Goal: Task Accomplishment & Management: Use online tool/utility

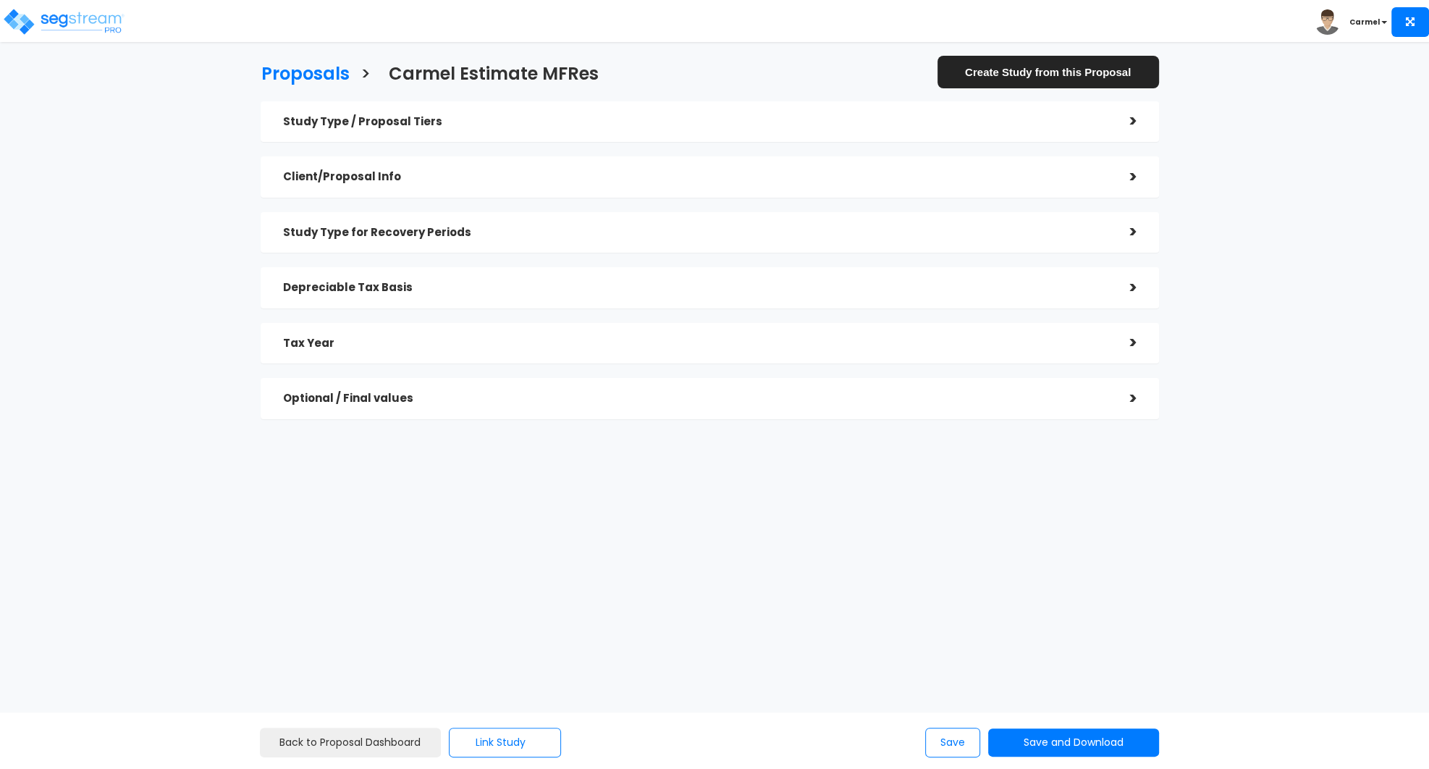
checkbox input "true"
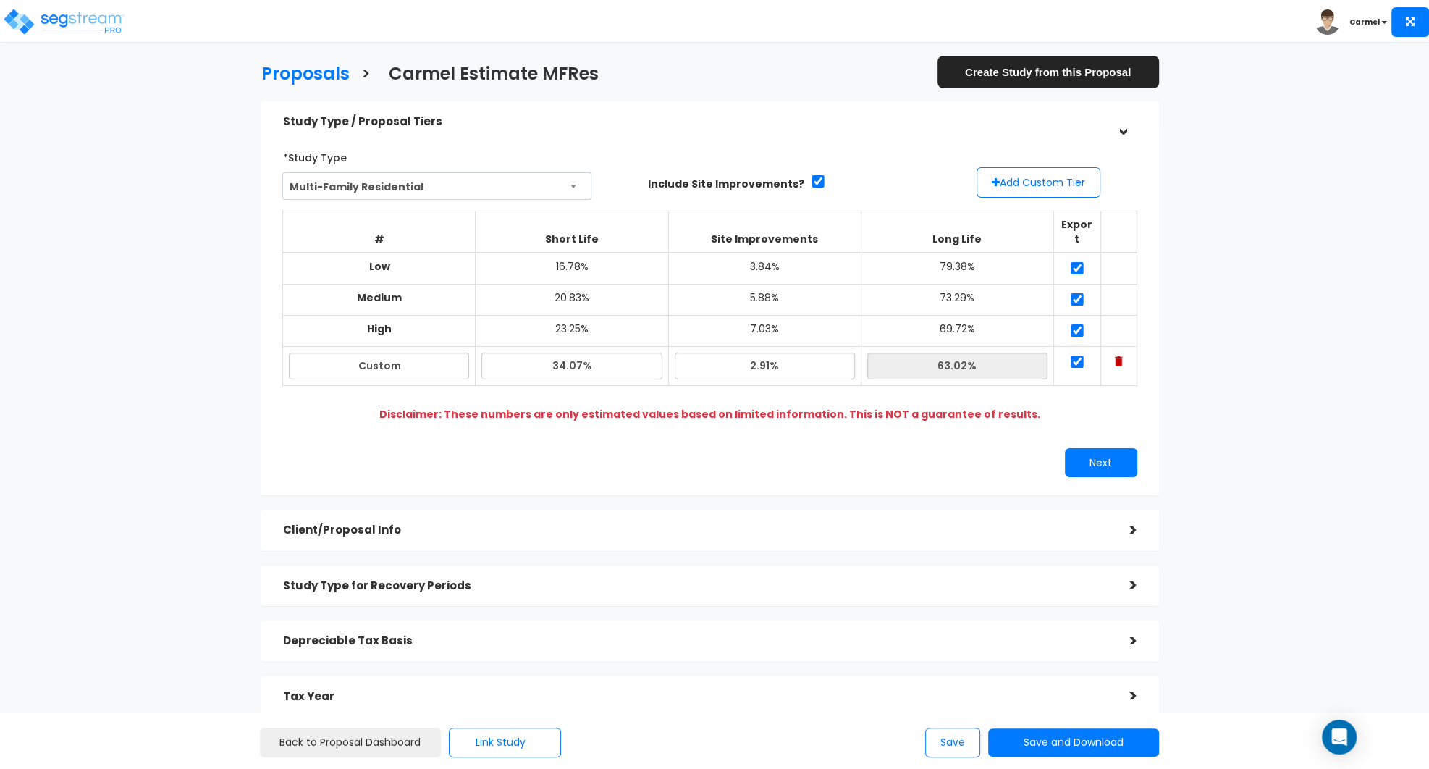
click at [1382, 120] on div "Proposals > Carmel Estimate MFRes Create Study from this Proposal Study Type / …" at bounding box center [714, 492] width 1429 height 857
click at [1319, 257] on div "Proposals > Carmel Estimate MFRes Create Study from this Proposal Study Type / …" at bounding box center [714, 492] width 1429 height 857
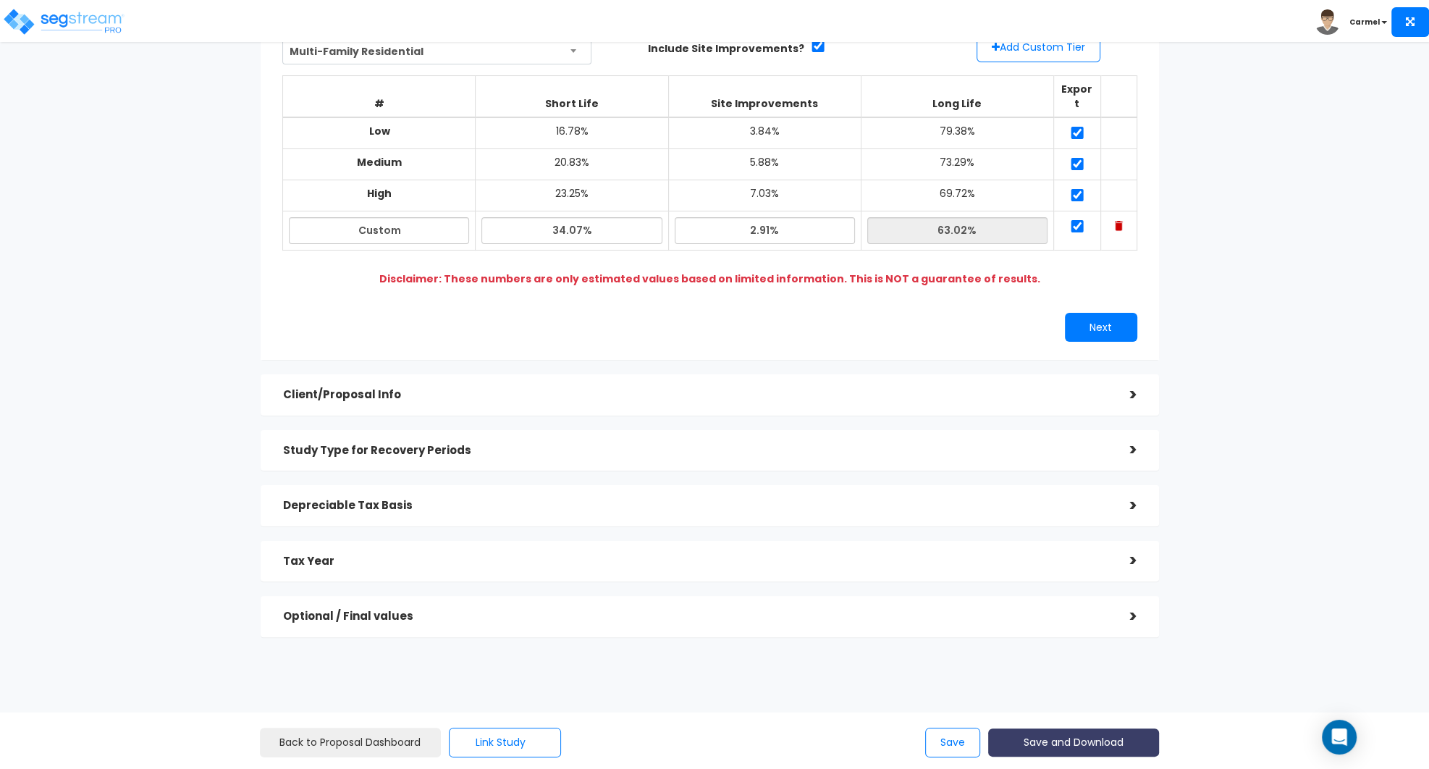
click at [1093, 733] on button "Save and Download" at bounding box center [1073, 742] width 171 height 28
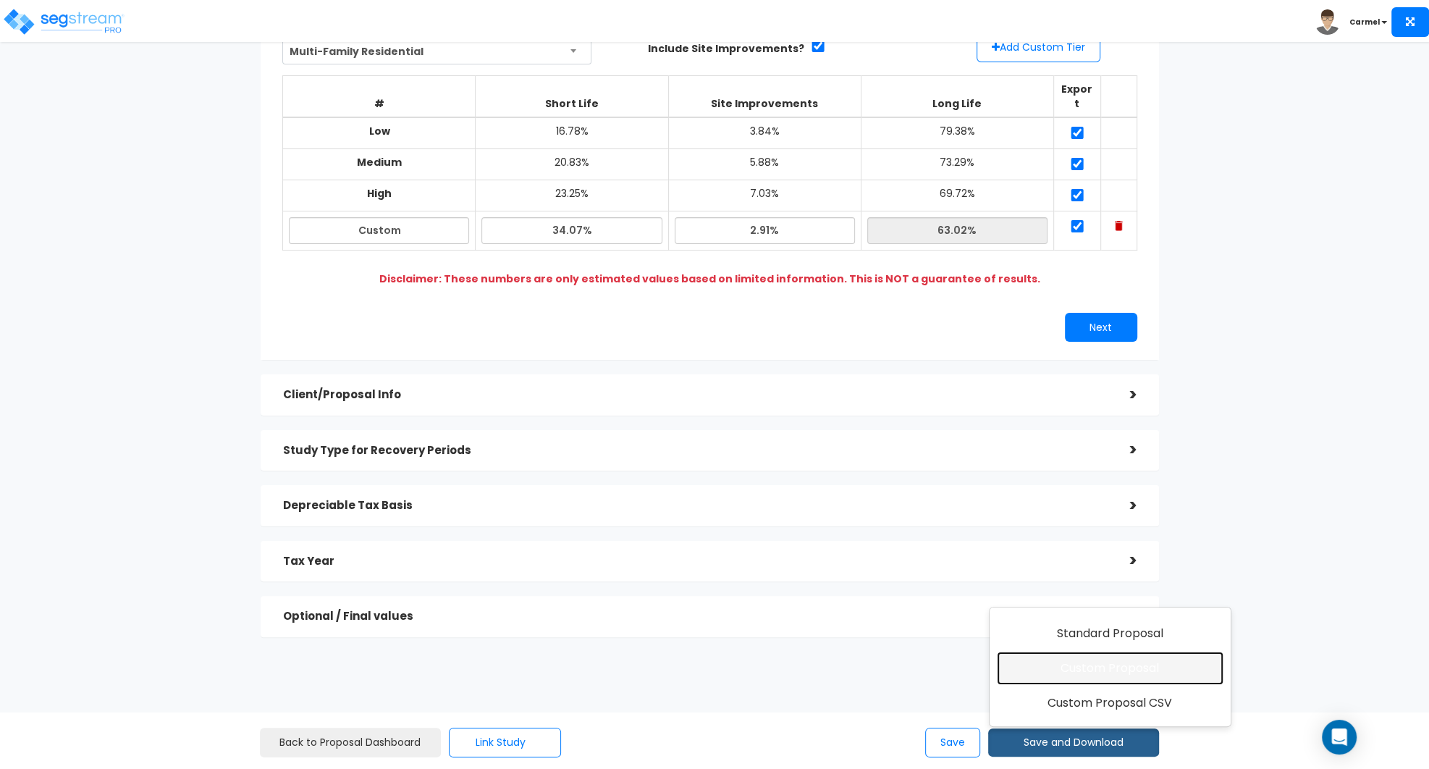
click at [1091, 673] on link "Custom Proposal" at bounding box center [1110, 668] width 227 height 33
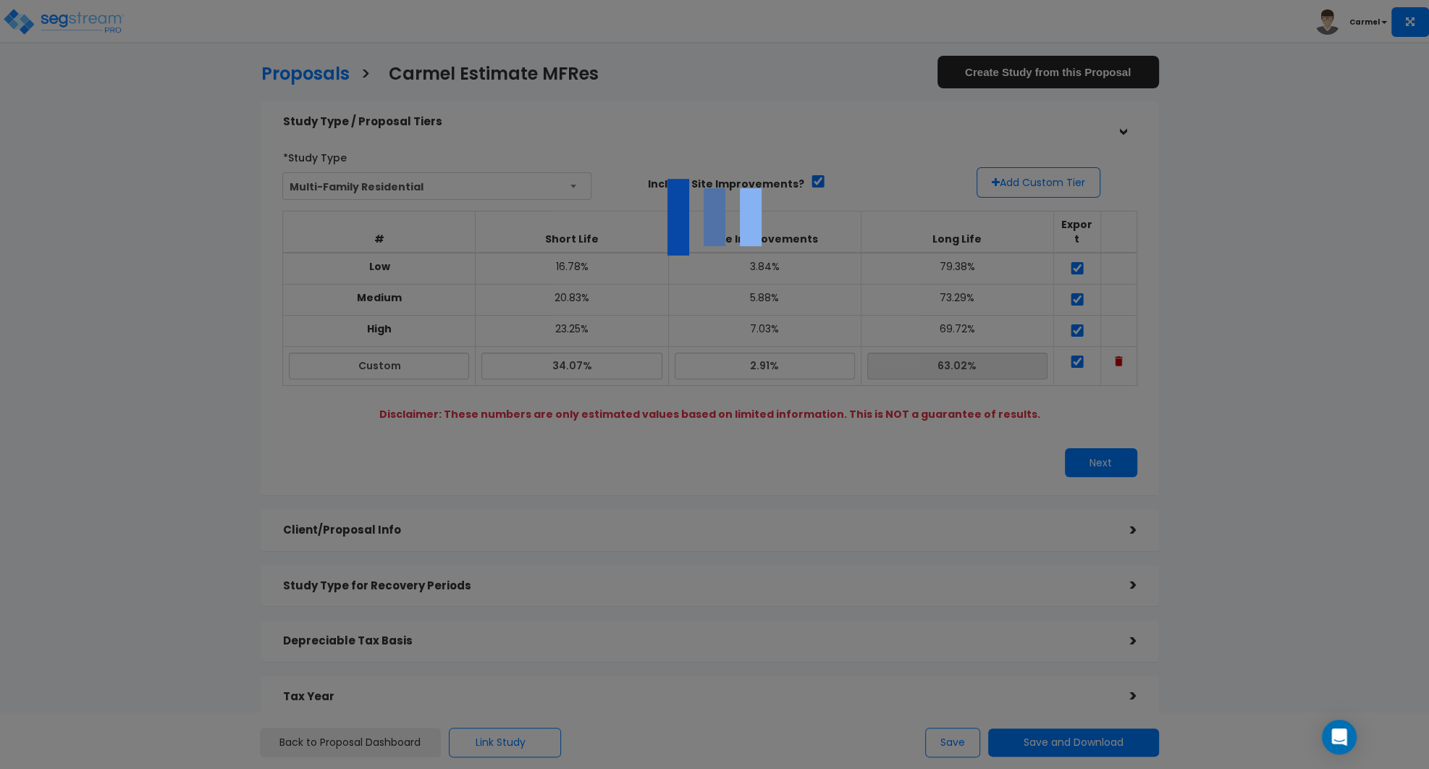
click at [1091, 673] on div at bounding box center [714, 384] width 1429 height 769
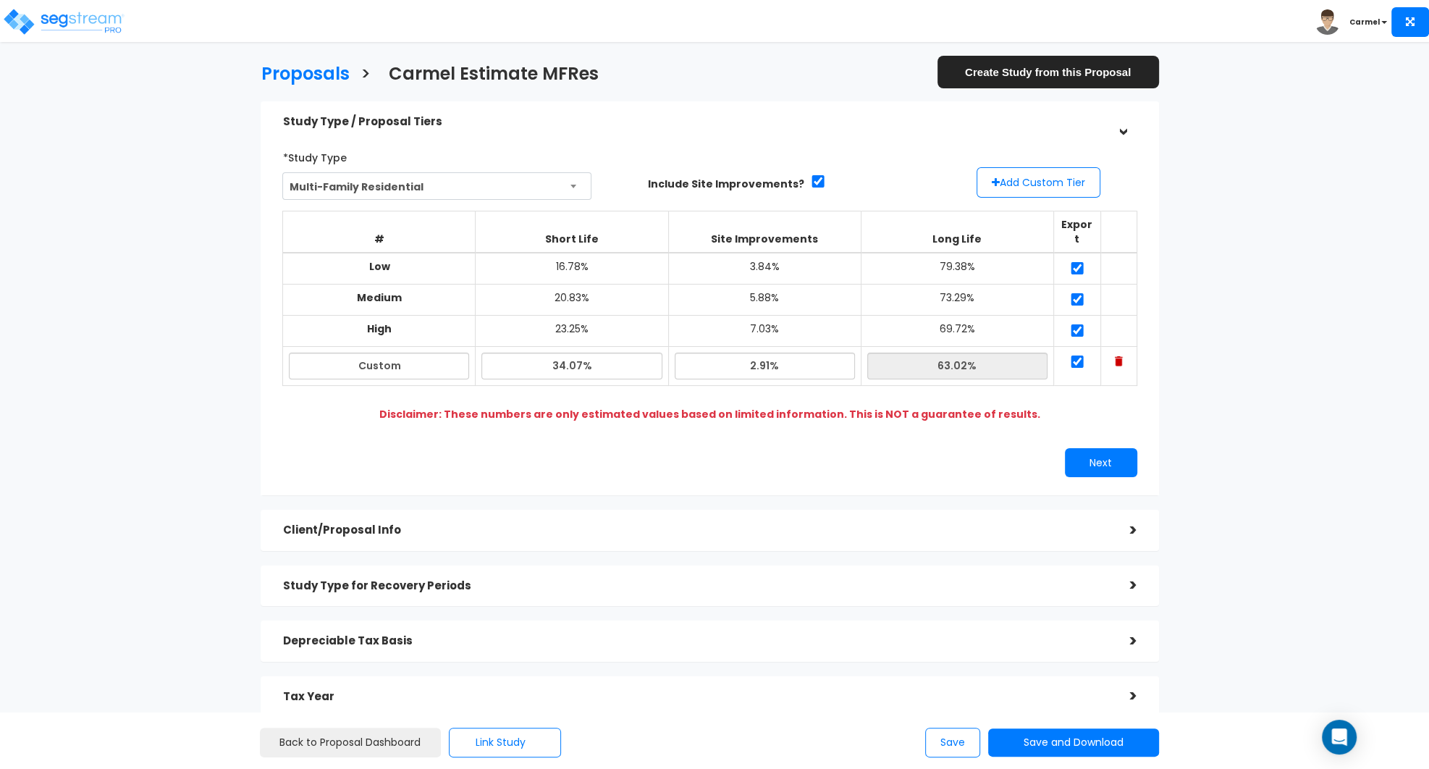
click at [1363, 18] on b "Carmel" at bounding box center [1365, 22] width 30 height 11
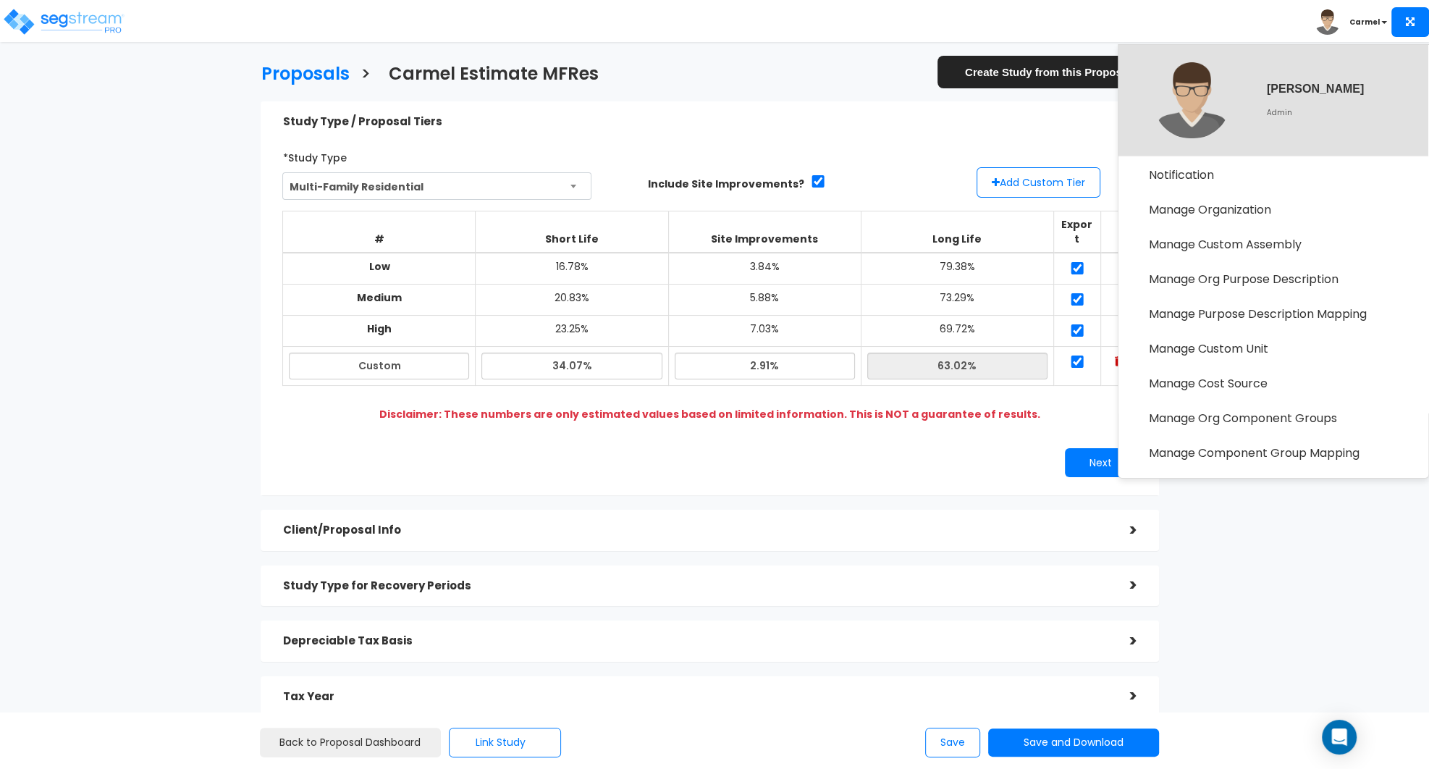
click at [877, 114] on div "Study Type / Proposal Tiers" at bounding box center [694, 122] width 825 height 27
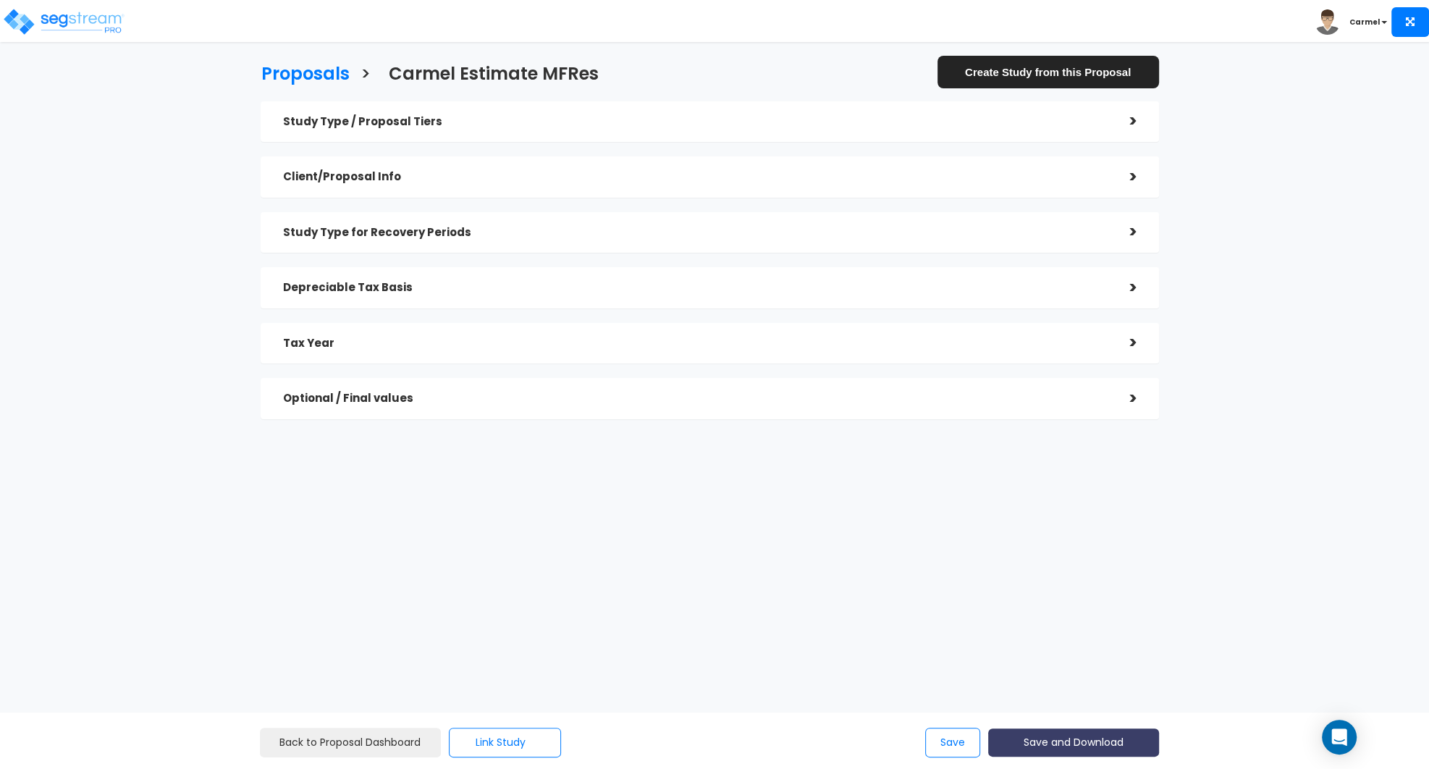
click at [1079, 740] on button "Save and Download" at bounding box center [1073, 742] width 171 height 28
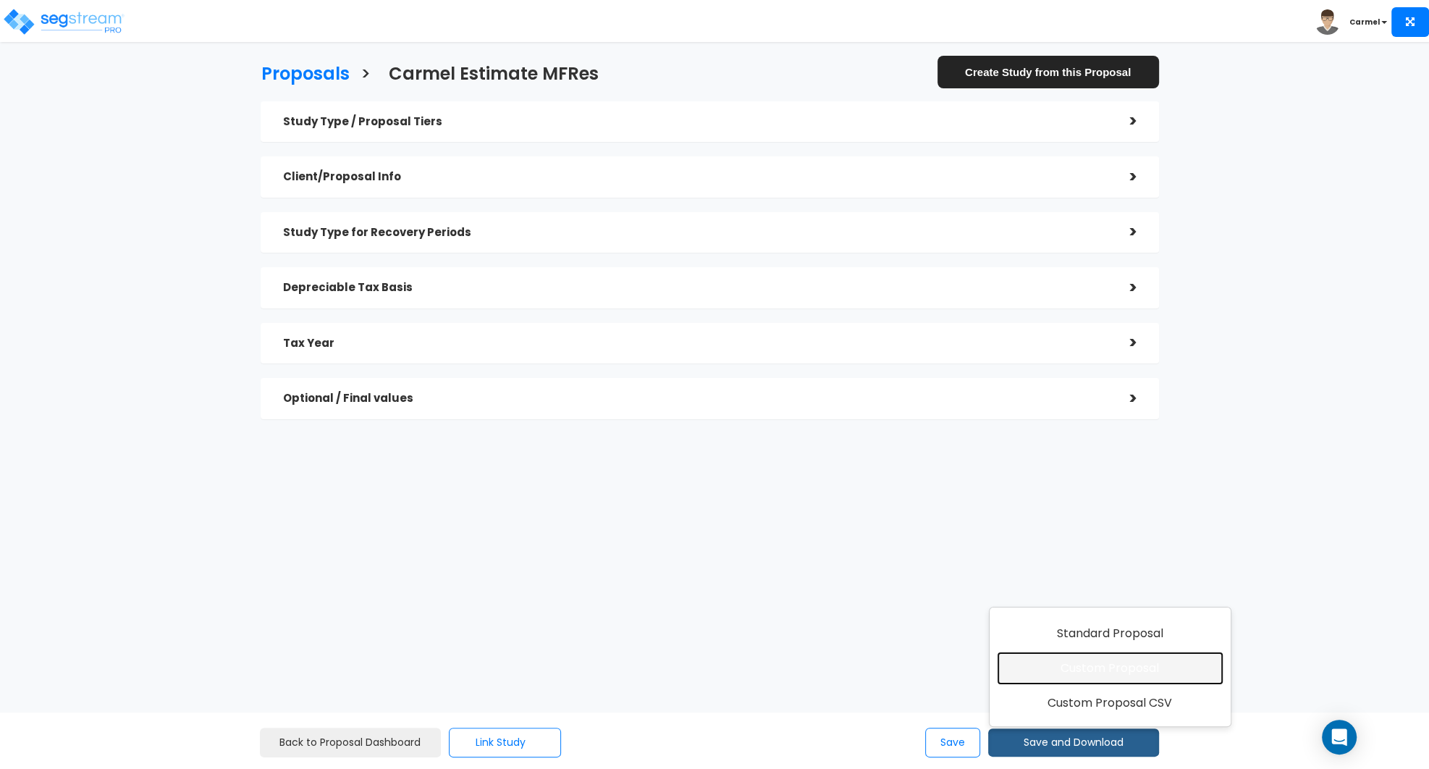
click at [1098, 668] on link "Custom Proposal" at bounding box center [1110, 668] width 227 height 33
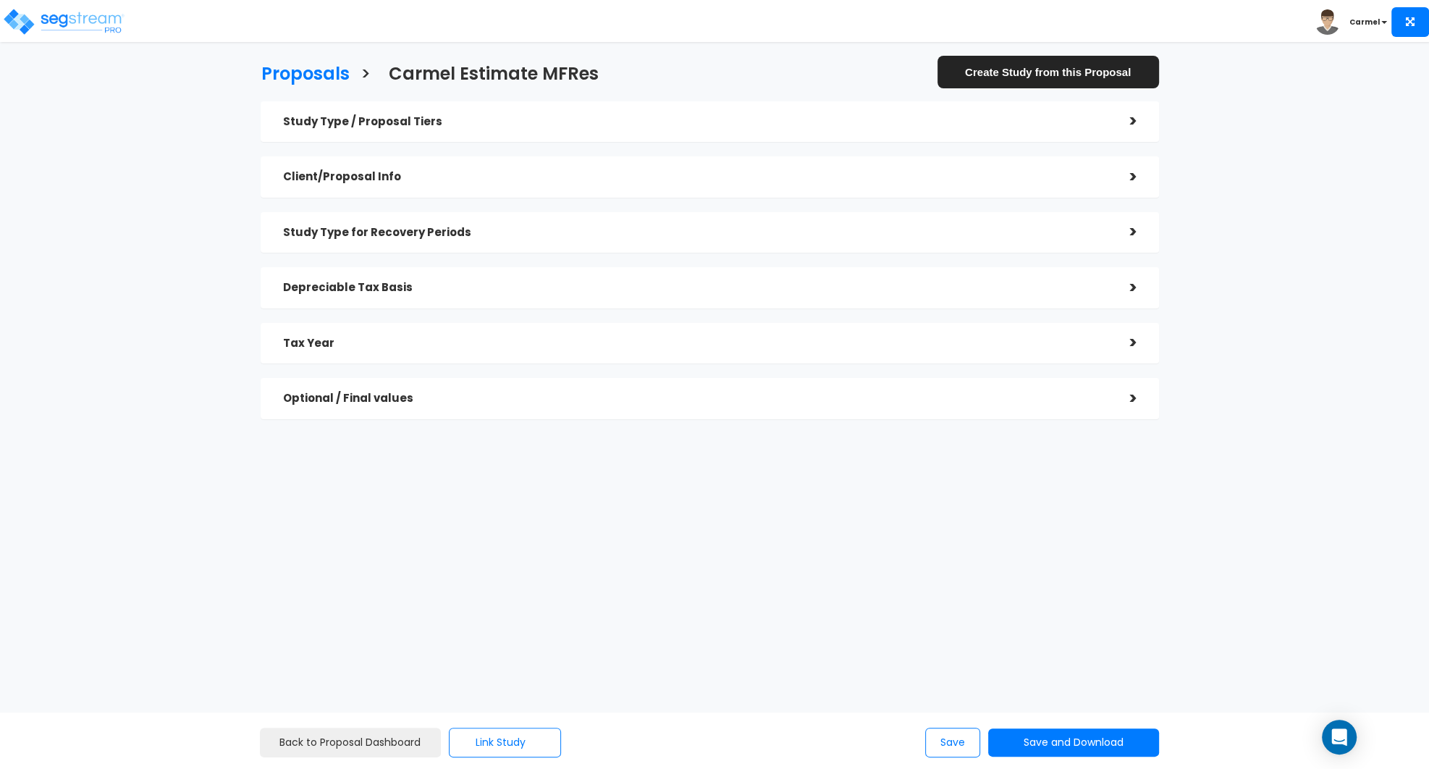
click at [385, 403] on h5 "Optional / Final values" at bounding box center [694, 398] width 825 height 12
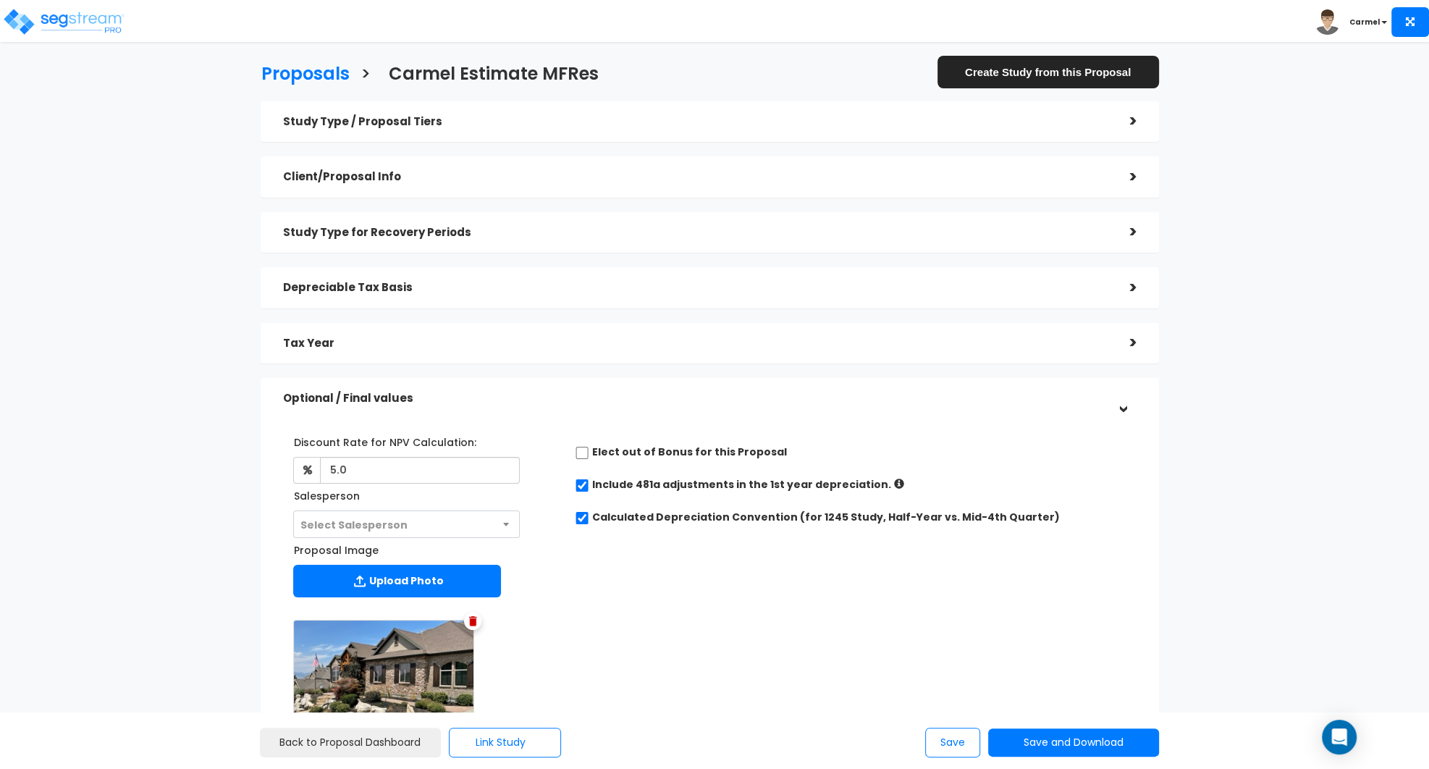
scroll to position [310, 0]
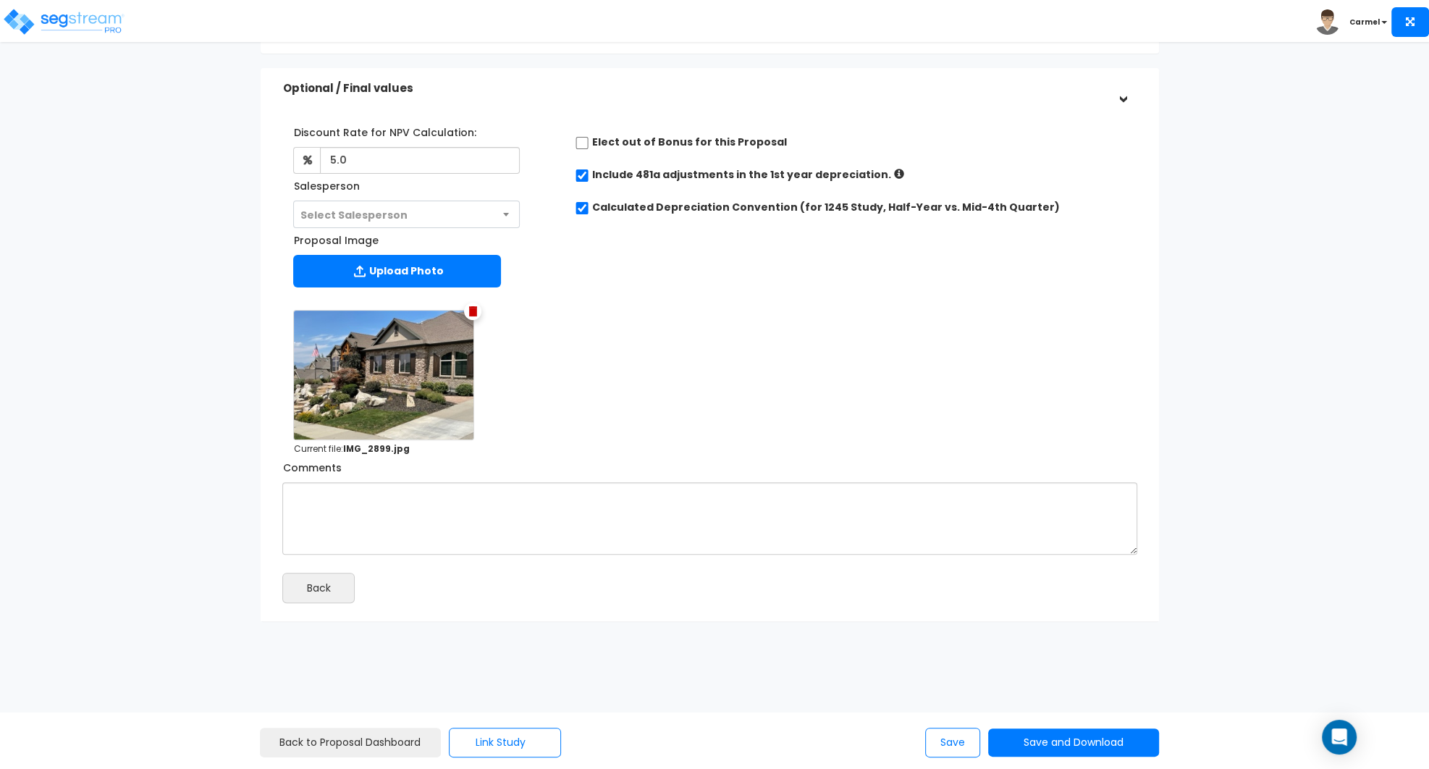
click at [476, 308] on img at bounding box center [473, 311] width 8 height 10
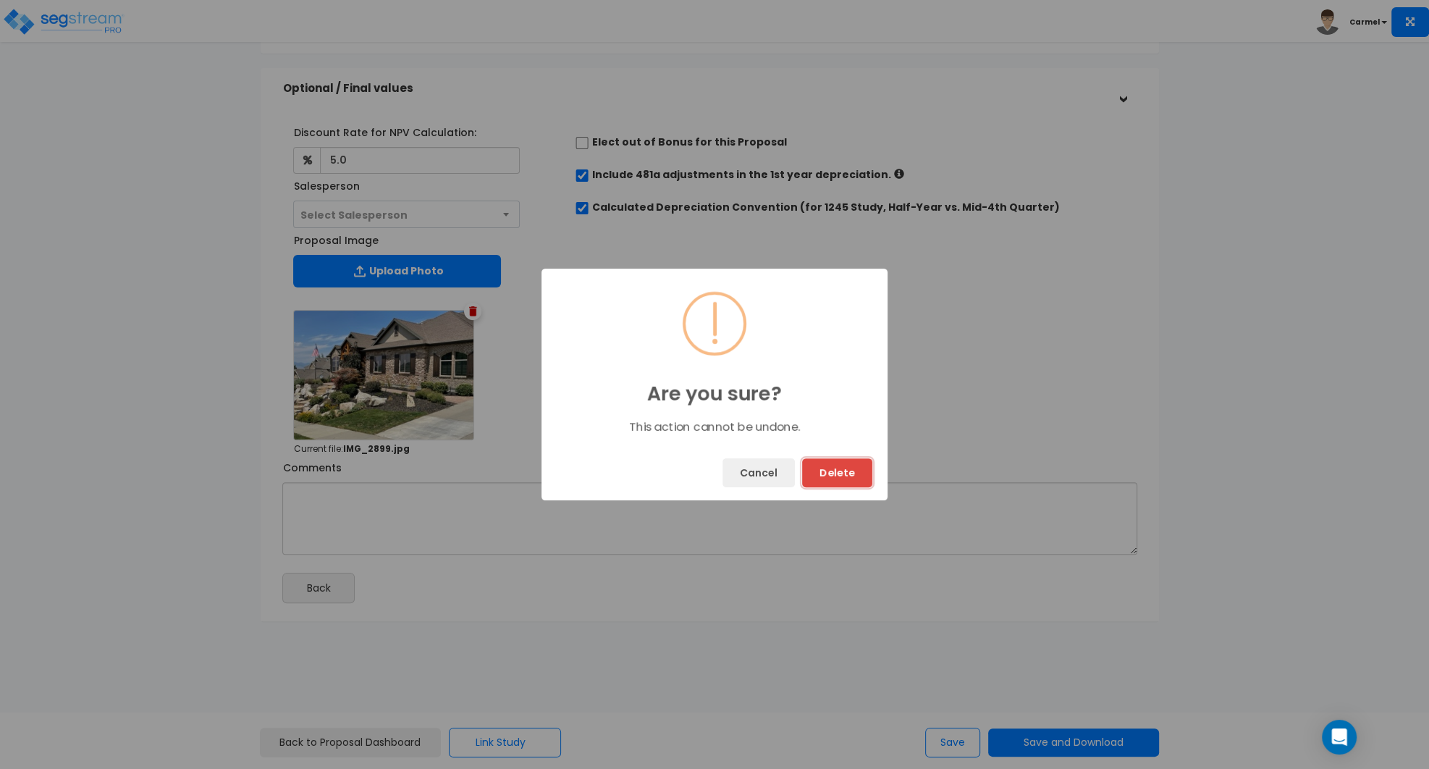
click at [841, 464] on button "Delete" at bounding box center [837, 472] width 70 height 29
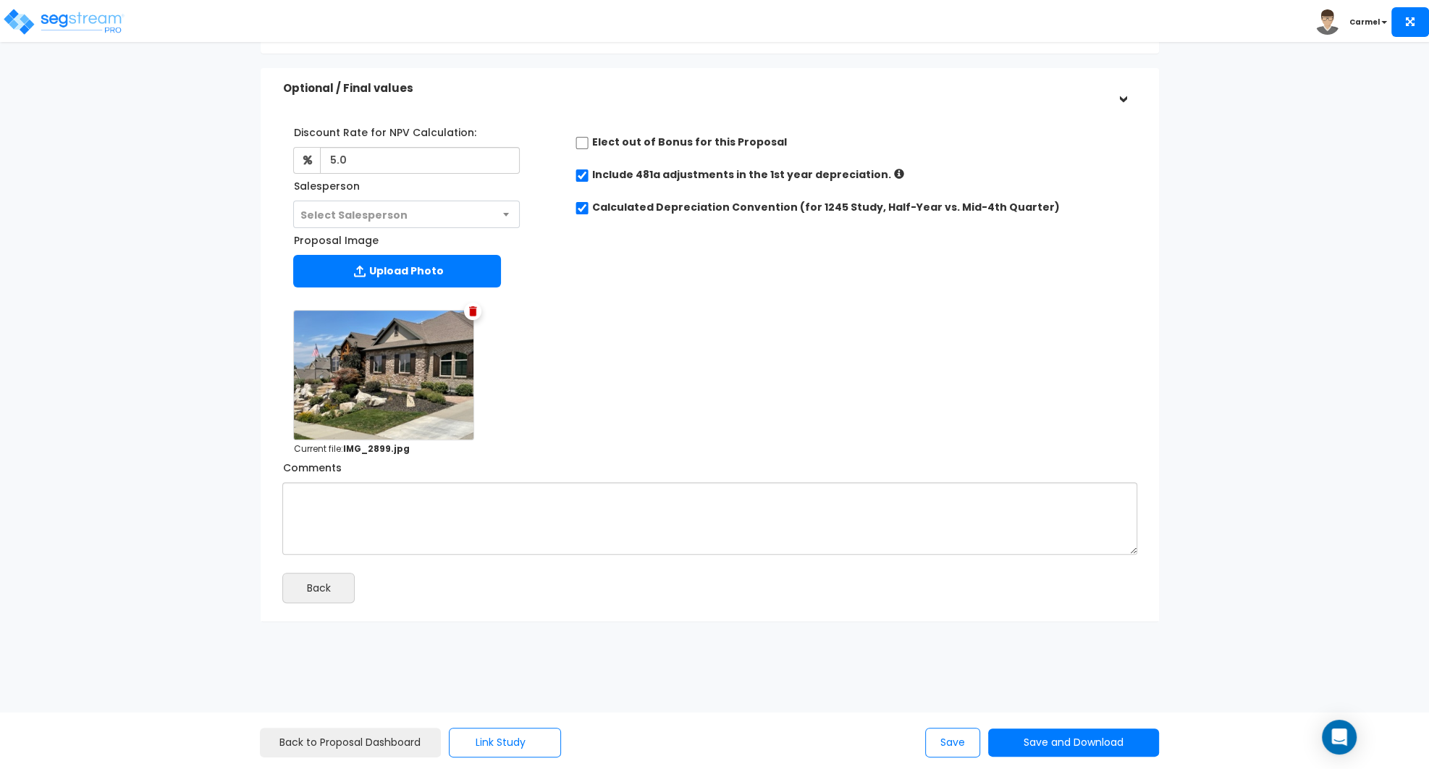
scroll to position [167, 0]
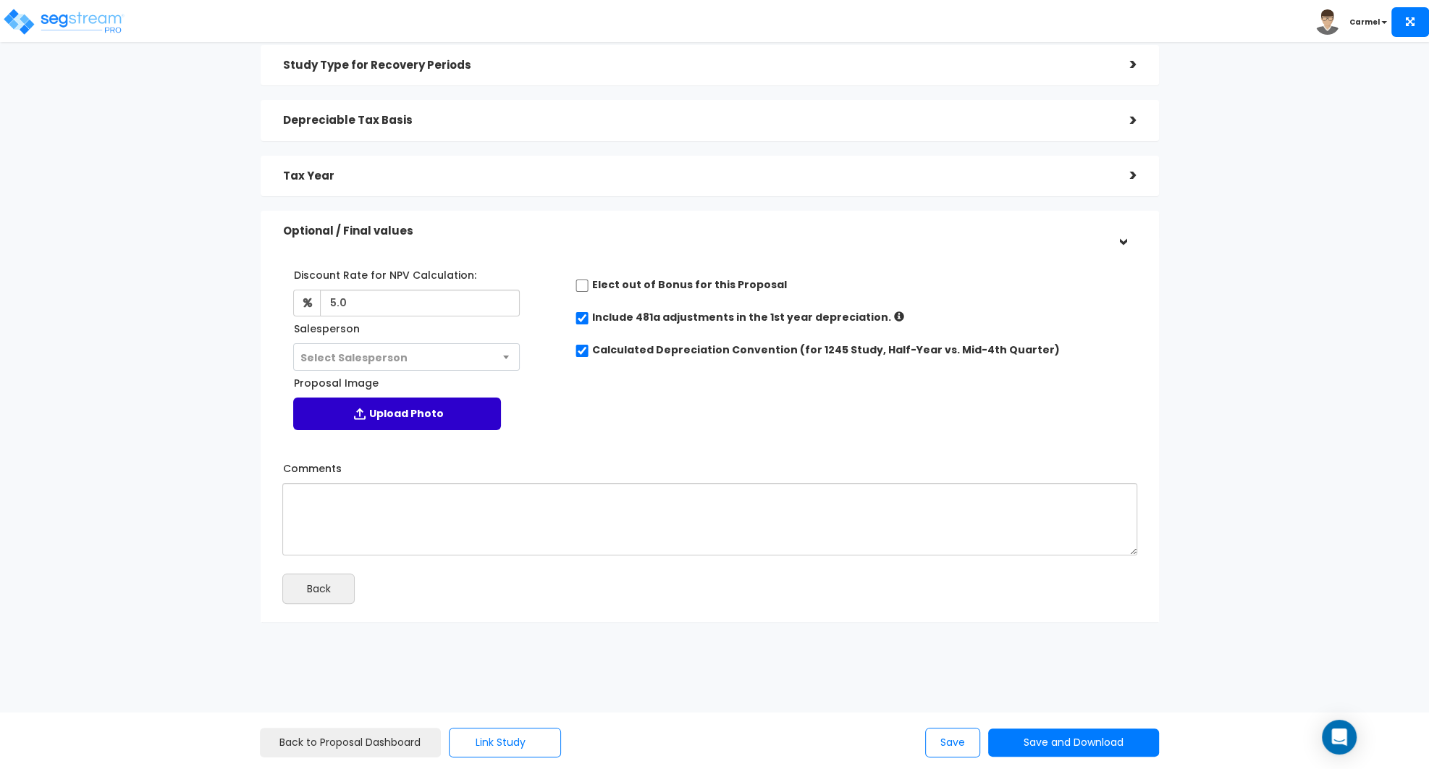
click at [345, 400] on label "Upload Photo" at bounding box center [397, 414] width 208 height 33
click at [0, 0] on input "Proposal Image" at bounding box center [0, 0] width 0 height 0
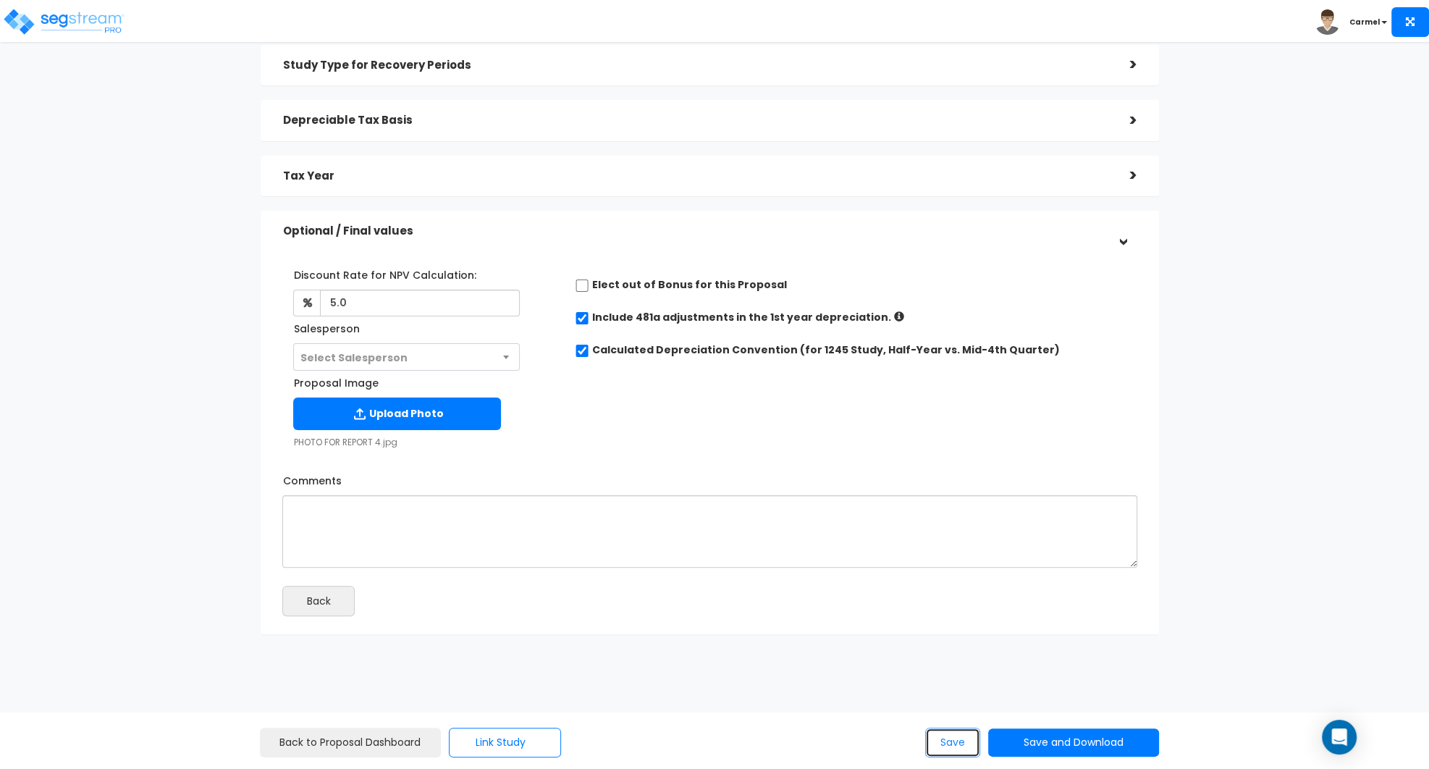
click at [959, 751] on button "Save" at bounding box center [952, 743] width 55 height 30
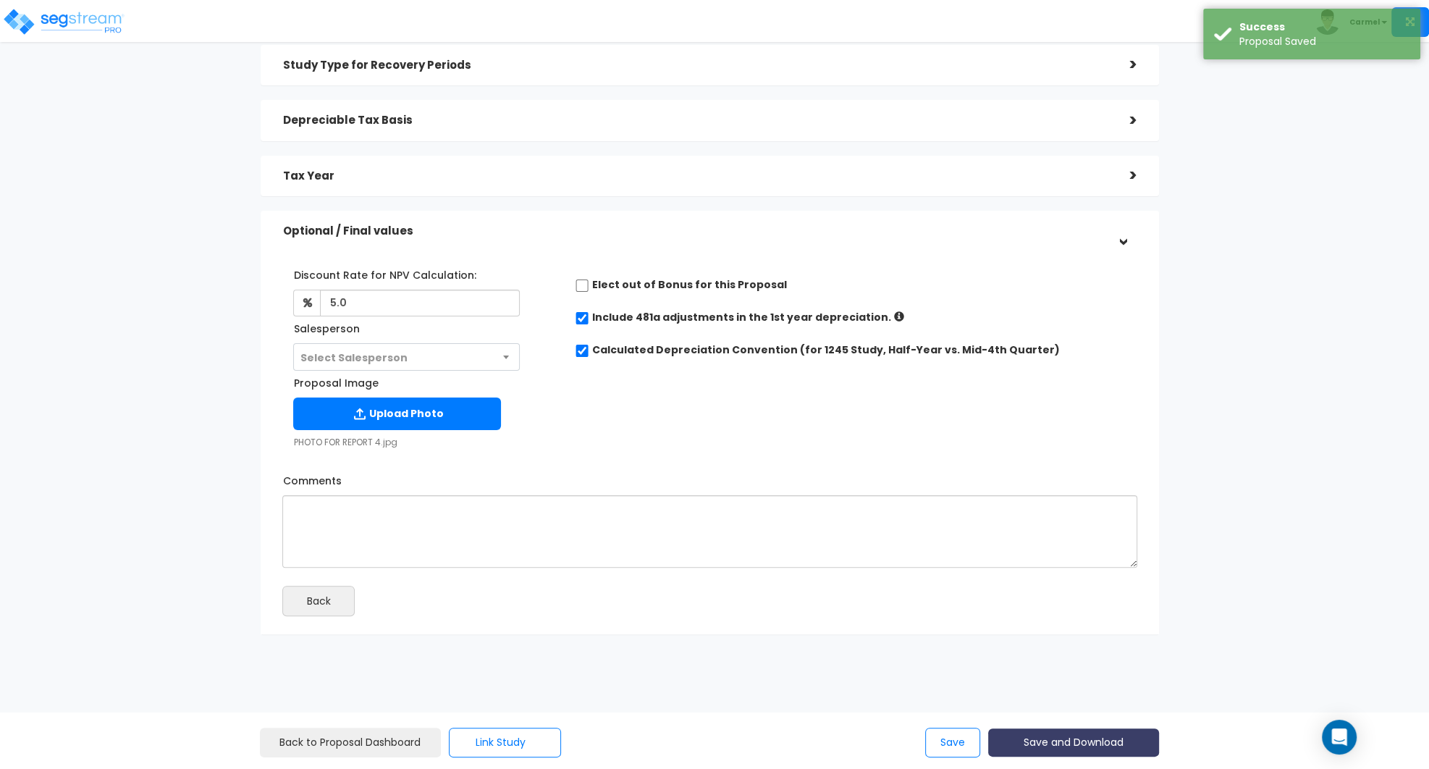
click at [1102, 744] on button "Save and Download" at bounding box center [1073, 742] width 171 height 28
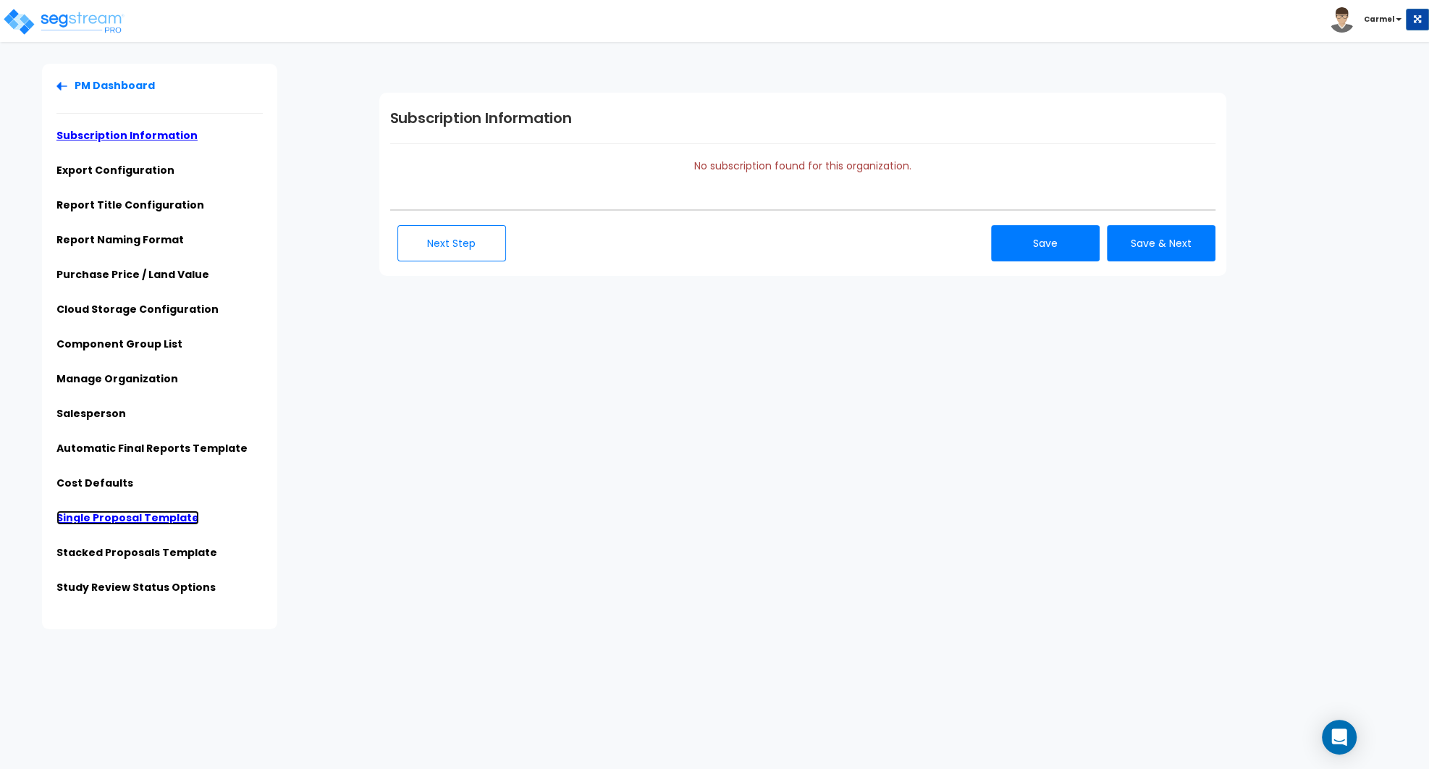
click at [175, 519] on link "Single Proposal Template" at bounding box center [127, 518] width 143 height 14
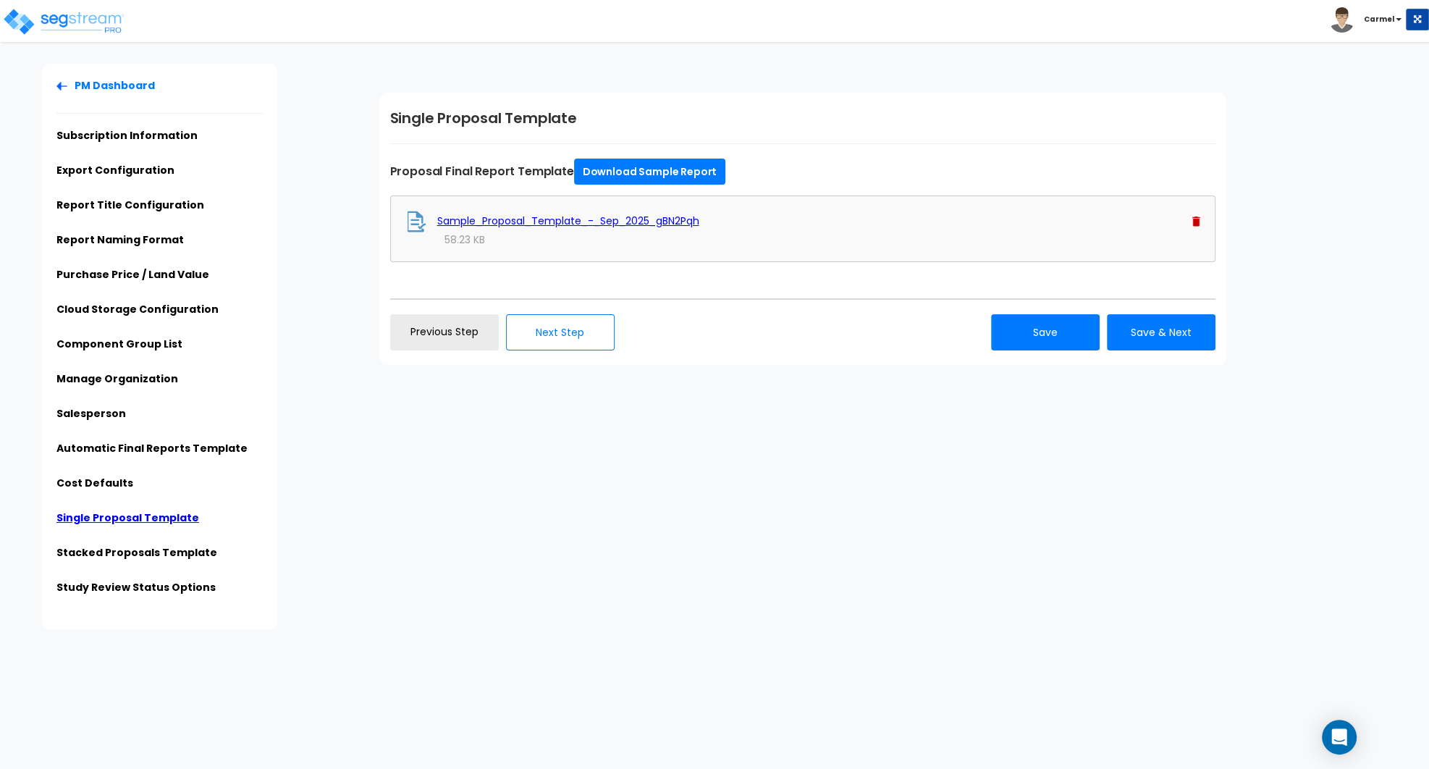
click at [1200, 223] on img at bounding box center [1197, 222] width 8 height 10
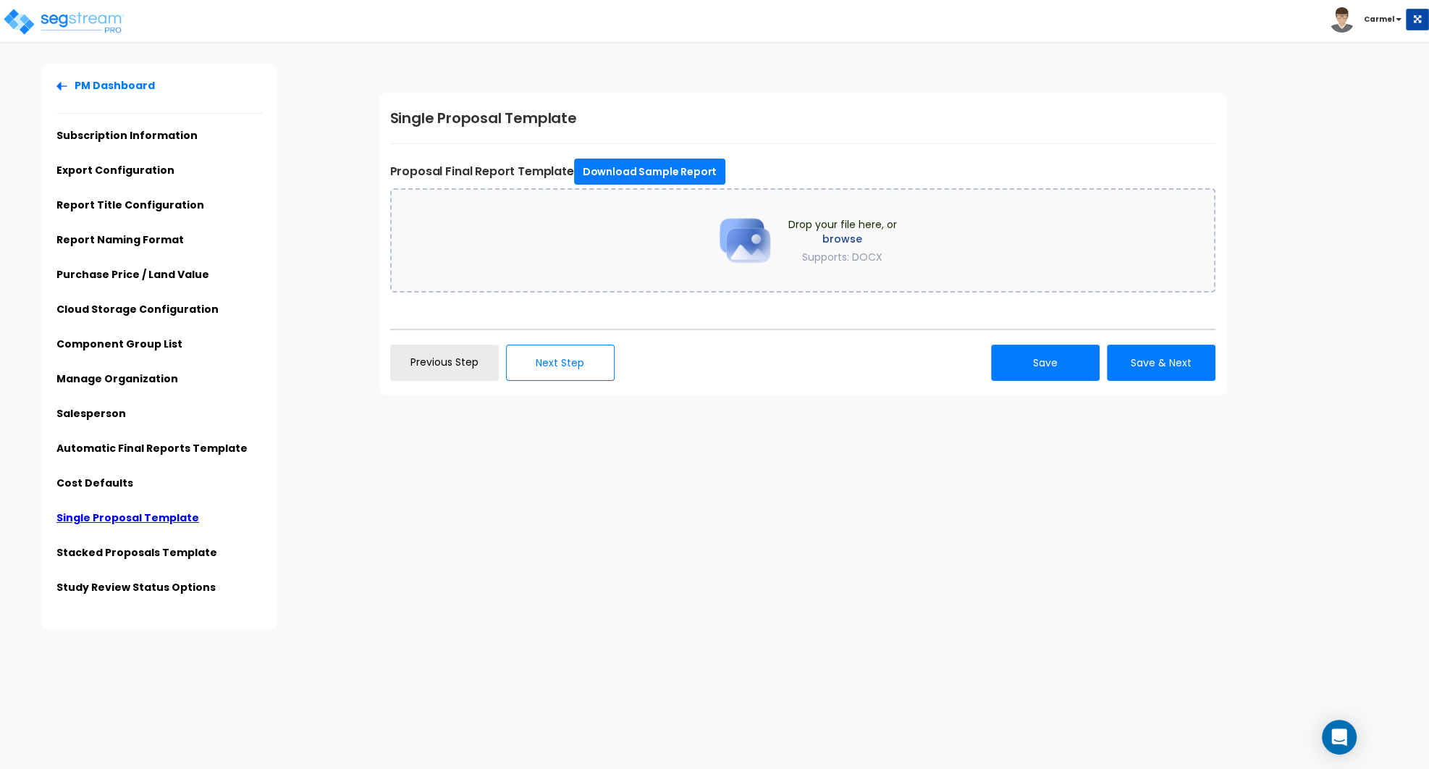
click at [909, 232] on div "Drop your file here, or browse Supports: DOCX" at bounding box center [802, 240] width 825 height 104
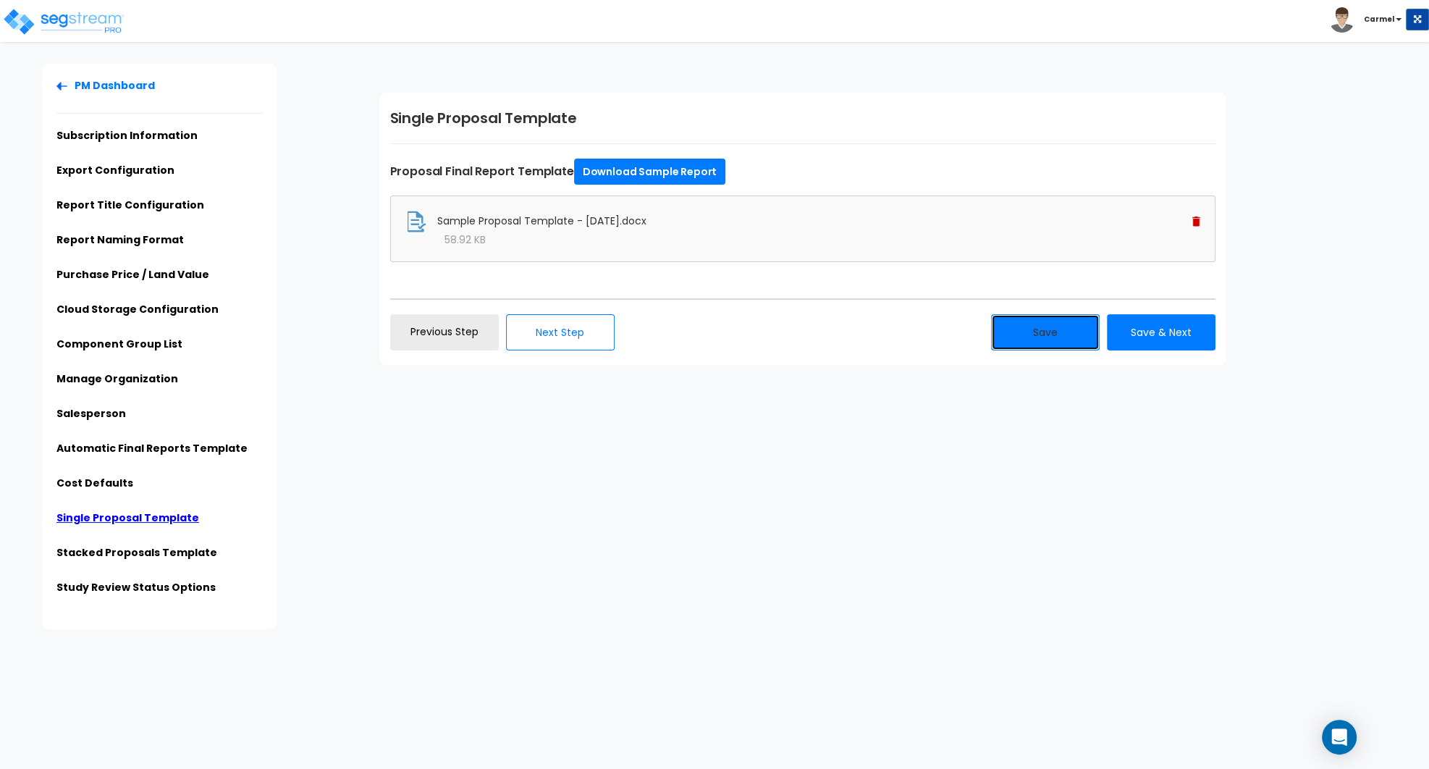
click at [1040, 337] on button "Save" at bounding box center [1045, 332] width 109 height 36
click at [1003, 568] on div "PM Dashboard Subscription Information Export Configuration Report Title Configu…" at bounding box center [714, 347] width 1429 height 566
click at [1049, 343] on button "Save" at bounding box center [1045, 332] width 109 height 36
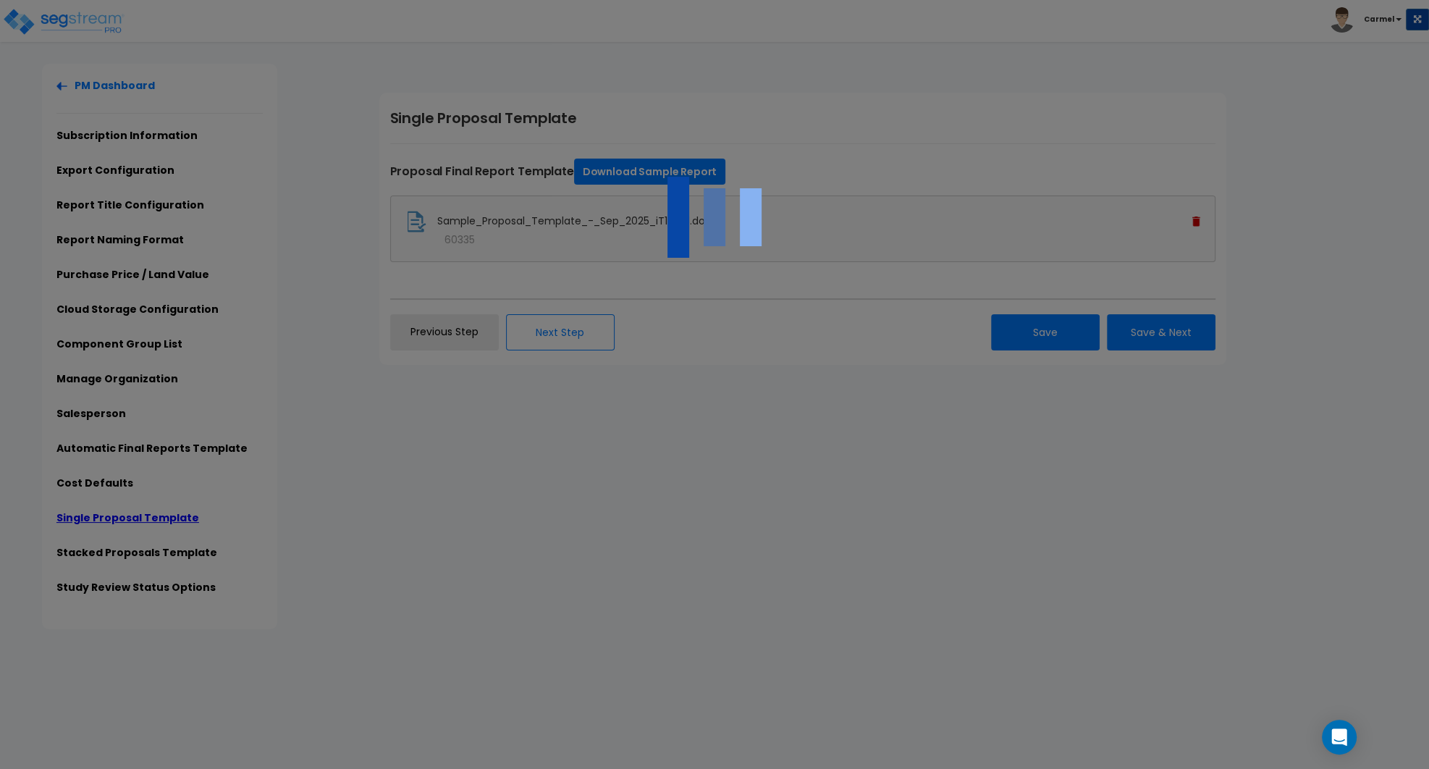
click at [1089, 509] on div at bounding box center [714, 384] width 1429 height 769
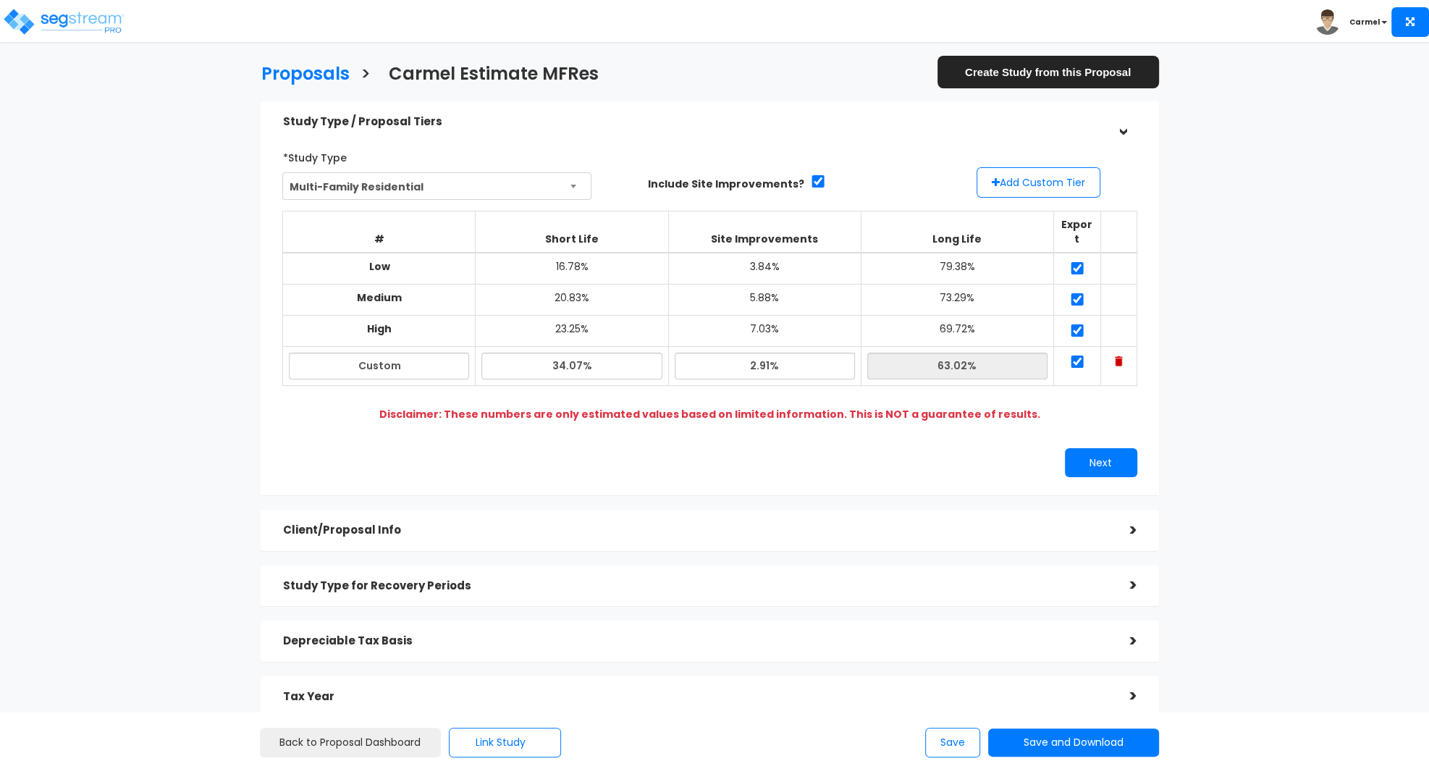
scroll to position [135, 0]
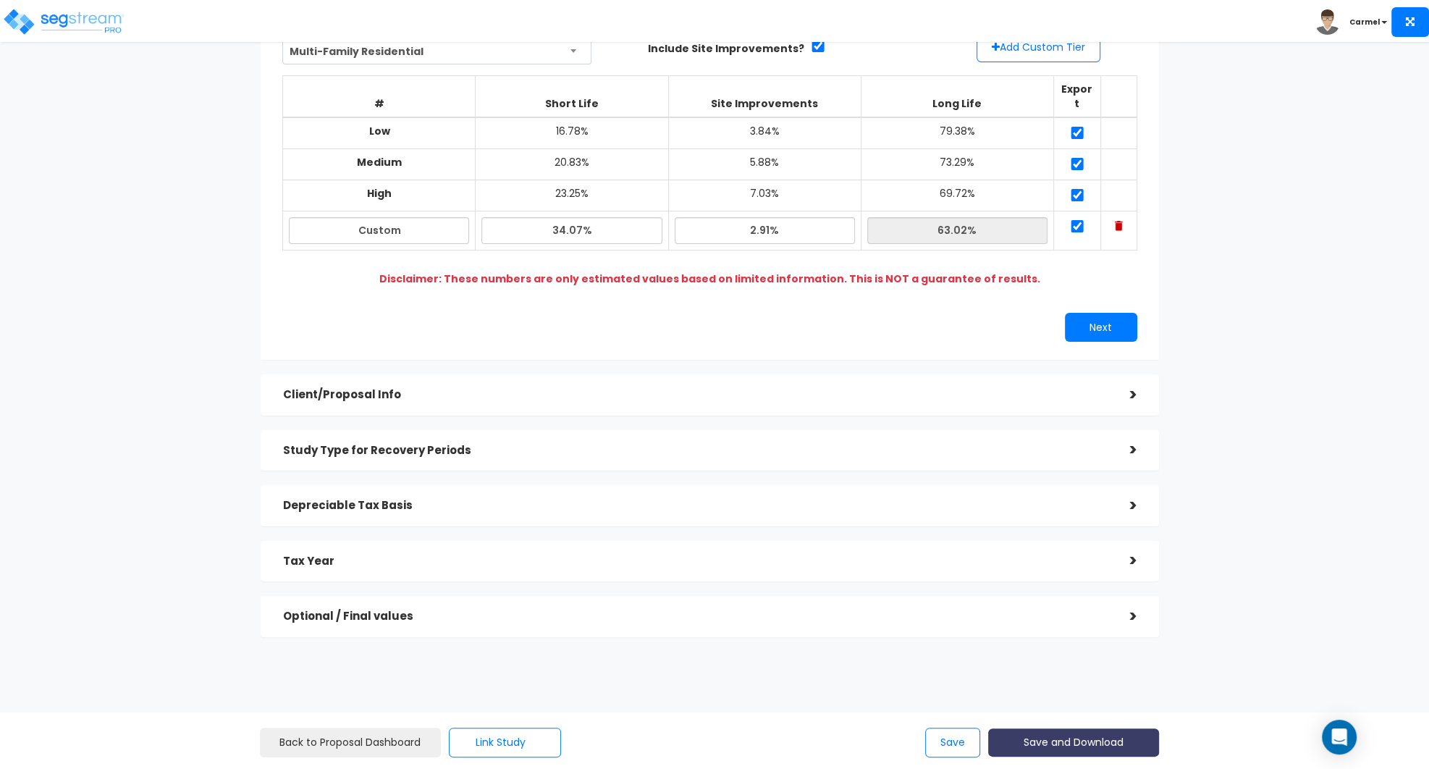
click at [1057, 747] on button "Save and Download" at bounding box center [1073, 742] width 171 height 28
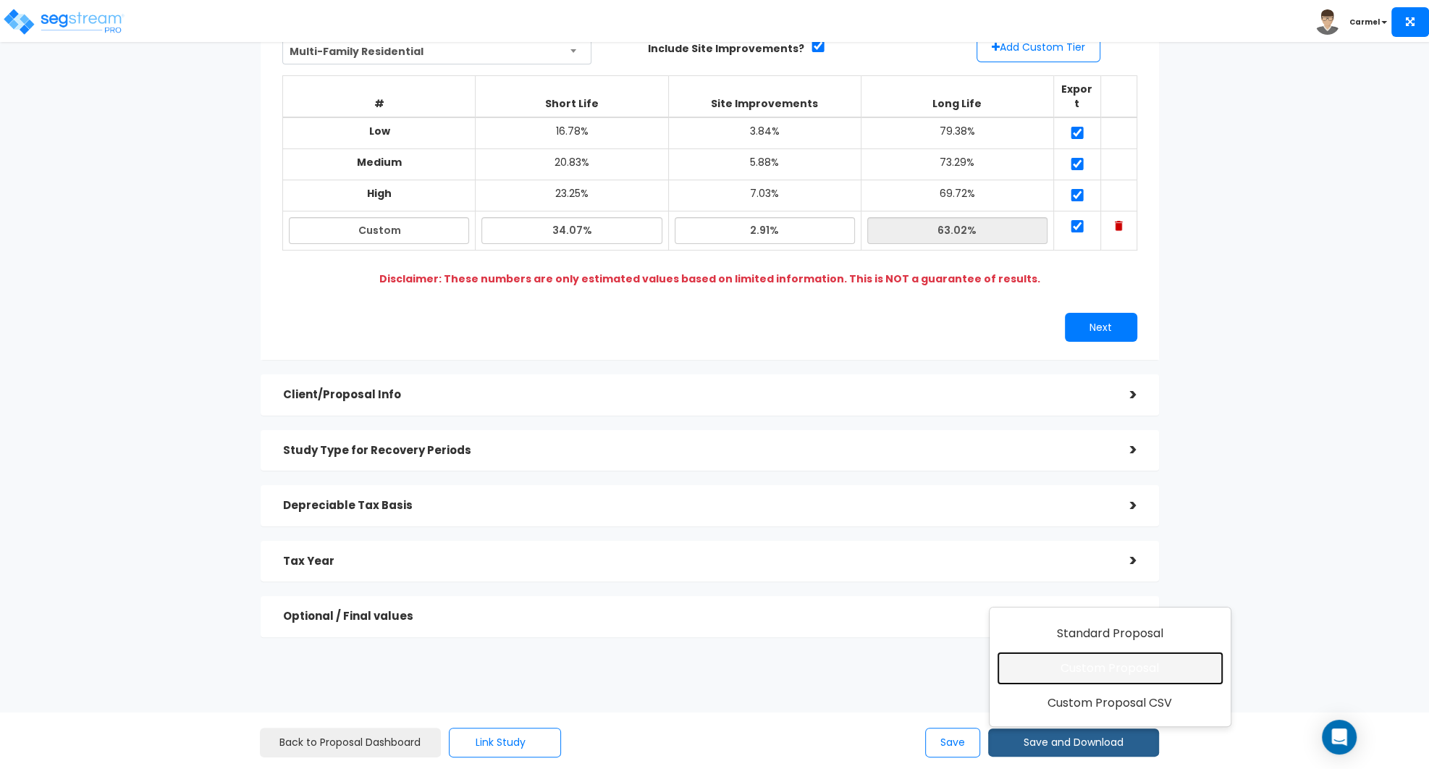
click at [1073, 663] on link "Custom Proposal" at bounding box center [1110, 668] width 227 height 33
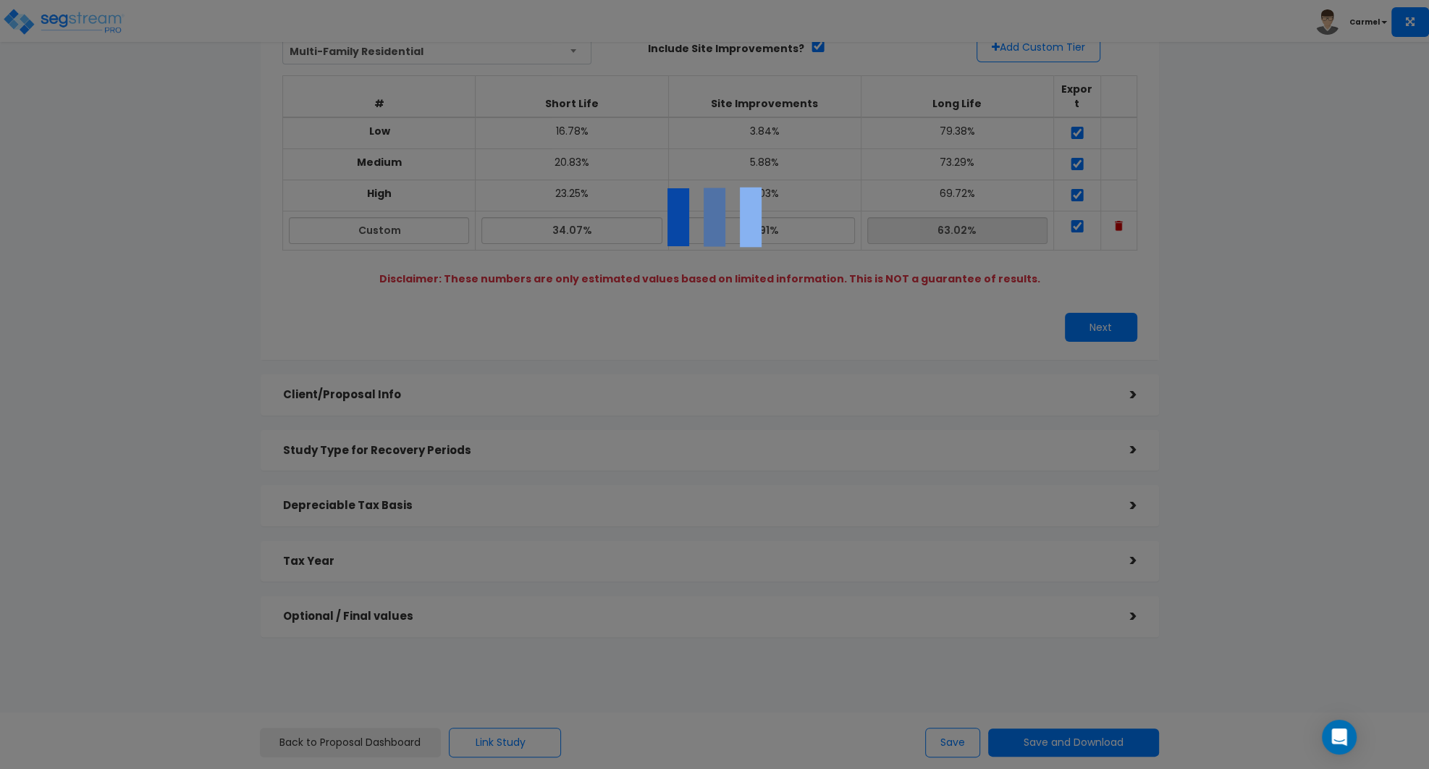
scroll to position [0, 0]
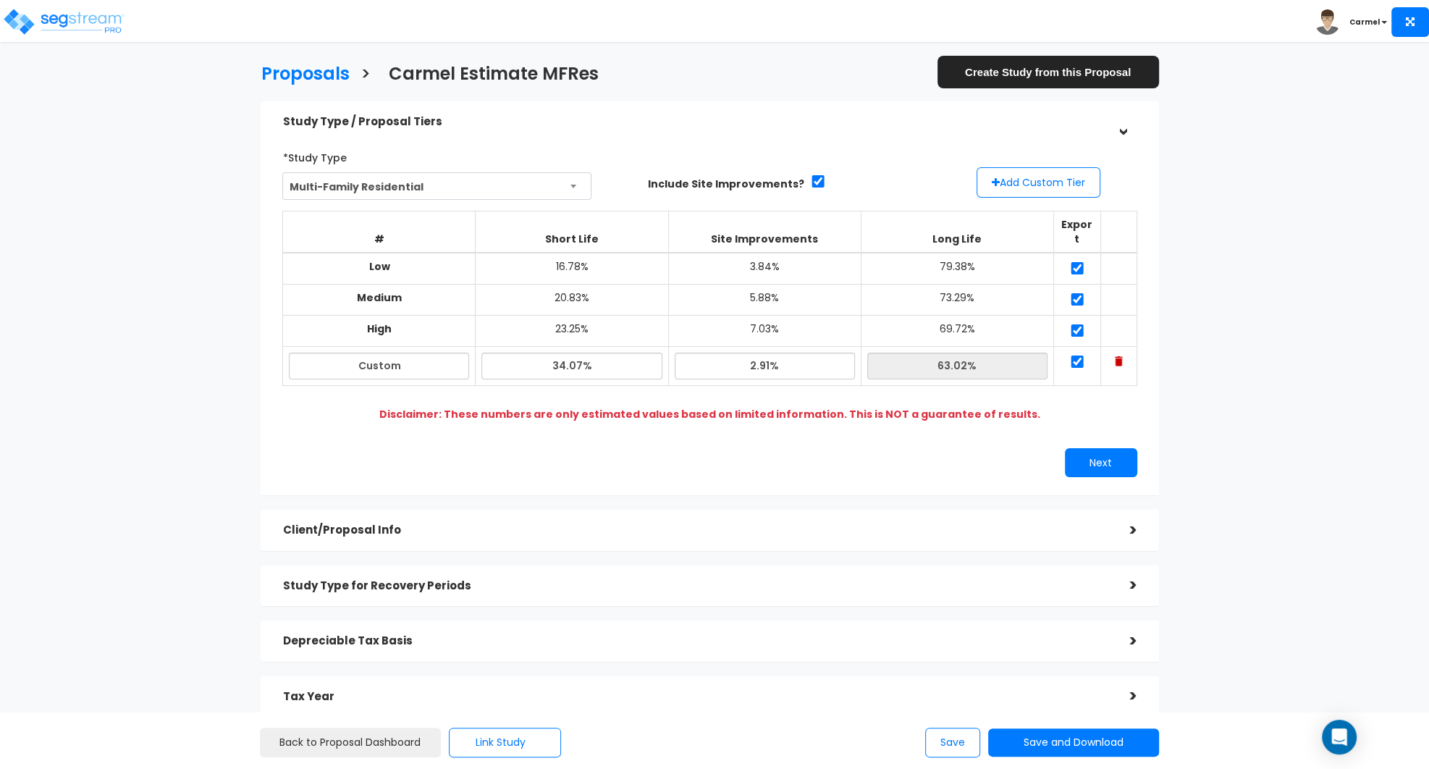
click at [1326, 342] on div "Proposals > Carmel Estimate MFRes Create Study from this Proposal Study Type / …" at bounding box center [714, 492] width 1429 height 857
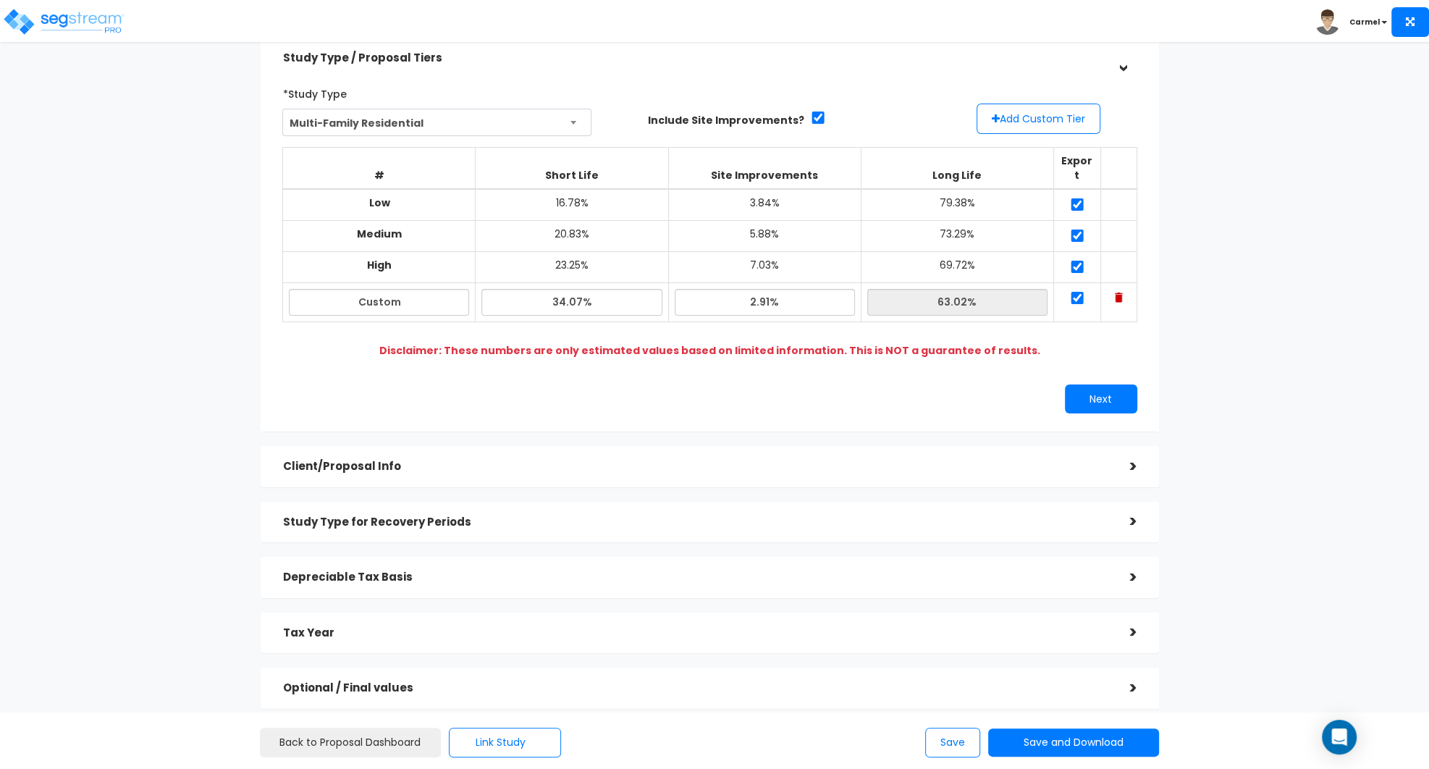
scroll to position [135, 0]
